Goal: Task Accomplishment & Management: Manage account settings

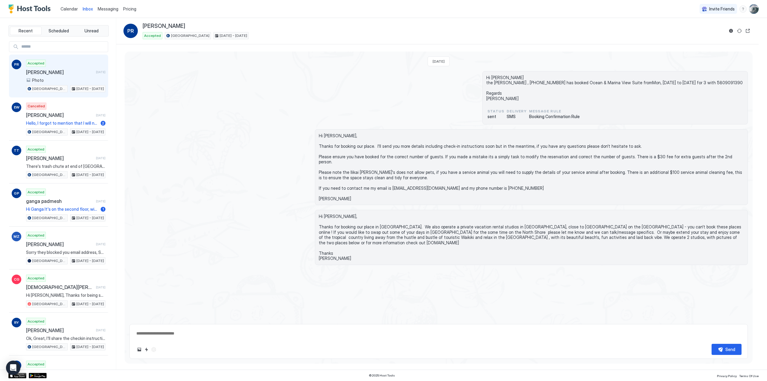
scroll to position [111, 0]
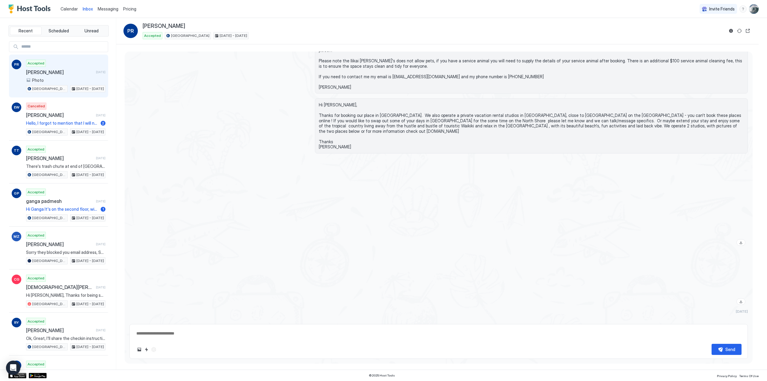
click at [67, 7] on span "Calendar" at bounding box center [68, 8] width 17 height 5
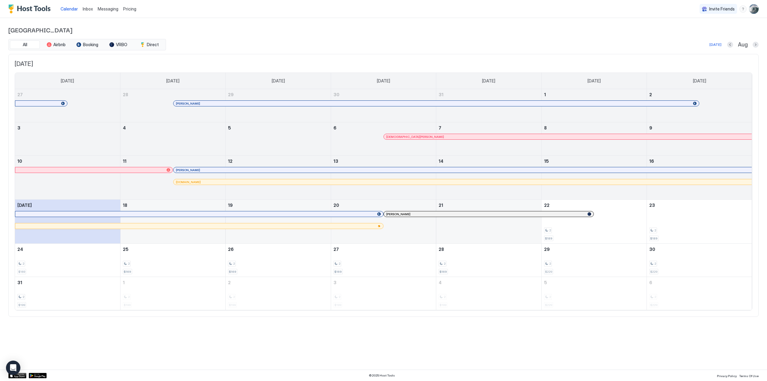
click at [754, 8] on img "User profile" at bounding box center [754, 9] width 10 height 10
click at [704, 33] on span "Settings" at bounding box center [700, 33] width 16 height 5
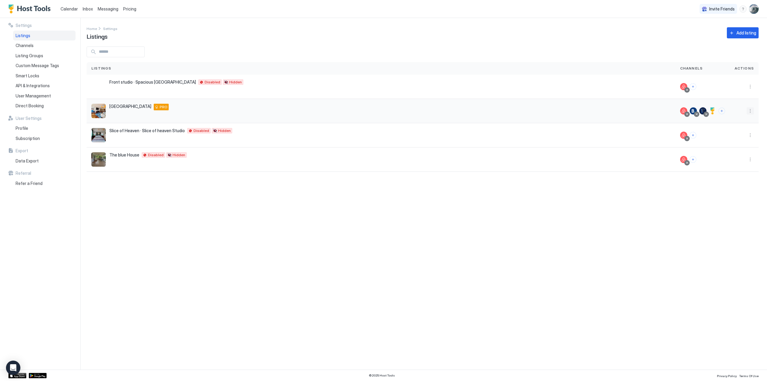
click at [751, 111] on button "More options" at bounding box center [749, 110] width 7 height 7
click at [727, 140] on span "Listing Settings" at bounding box center [736, 138] width 27 height 4
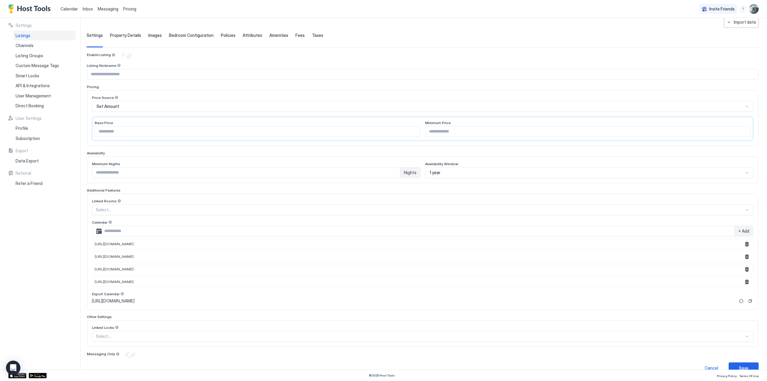
scroll to position [38, 0]
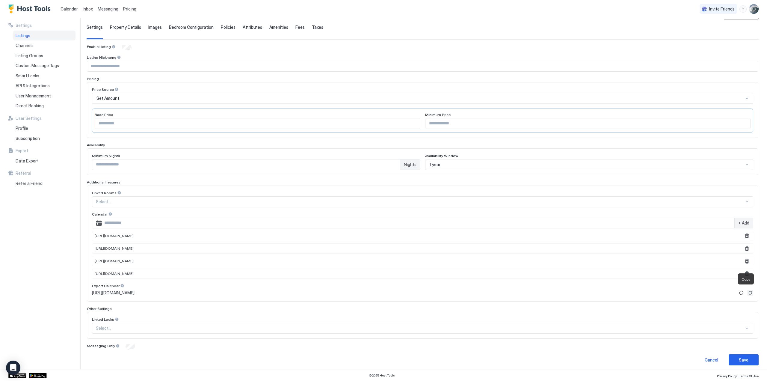
click at [747, 290] on button "Copy" at bounding box center [750, 293] width 6 height 6
